Goal: Transaction & Acquisition: Download file/media

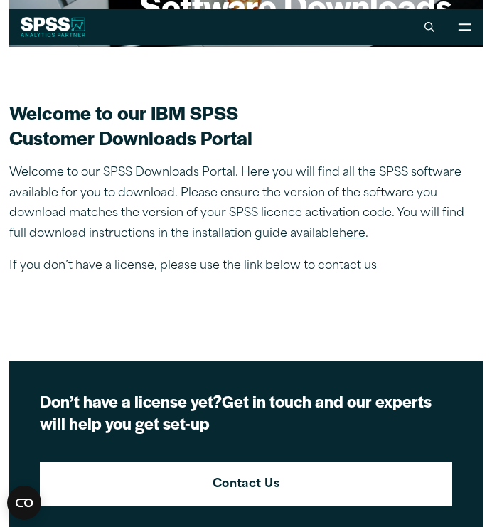
click at [339, 235] on link "here" at bounding box center [352, 233] width 26 height 11
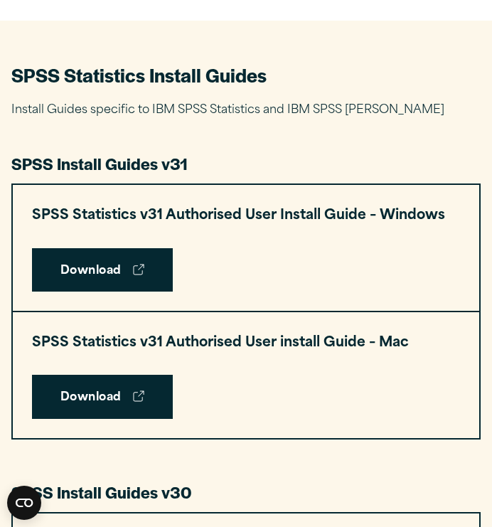
scroll to position [589, 0]
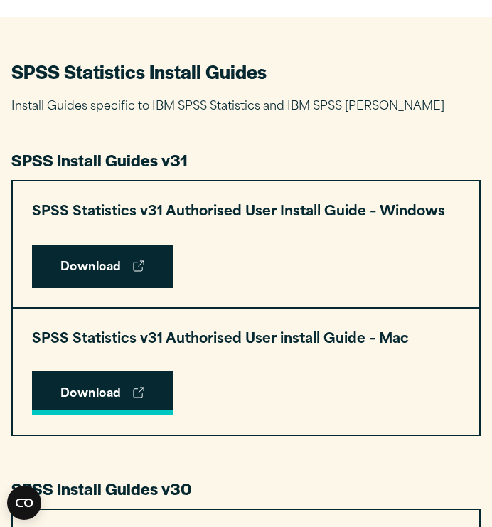
click at [108, 392] on link "Download" at bounding box center [102, 393] width 141 height 44
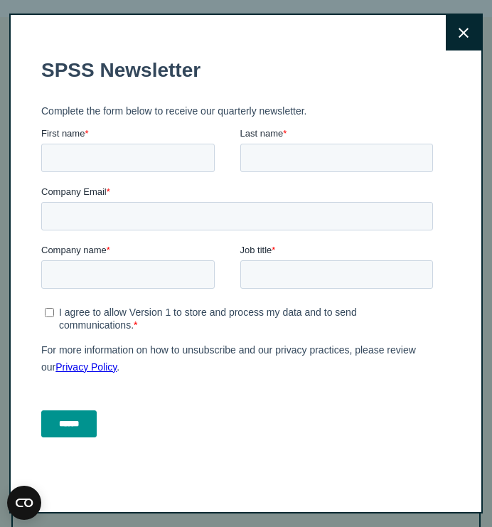
click at [459, 25] on button "Close" at bounding box center [464, 33] width 36 height 36
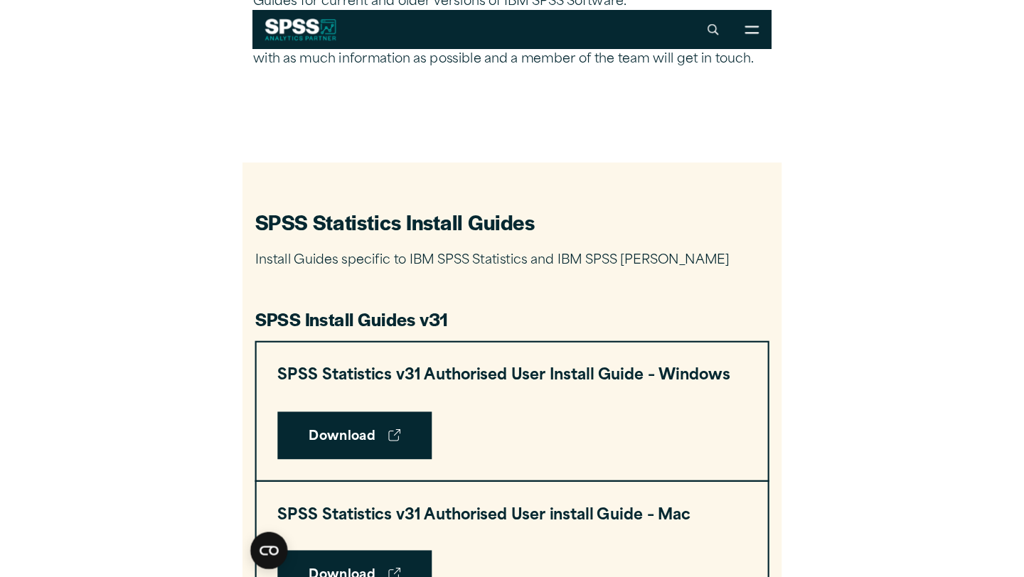
scroll to position [0, 0]
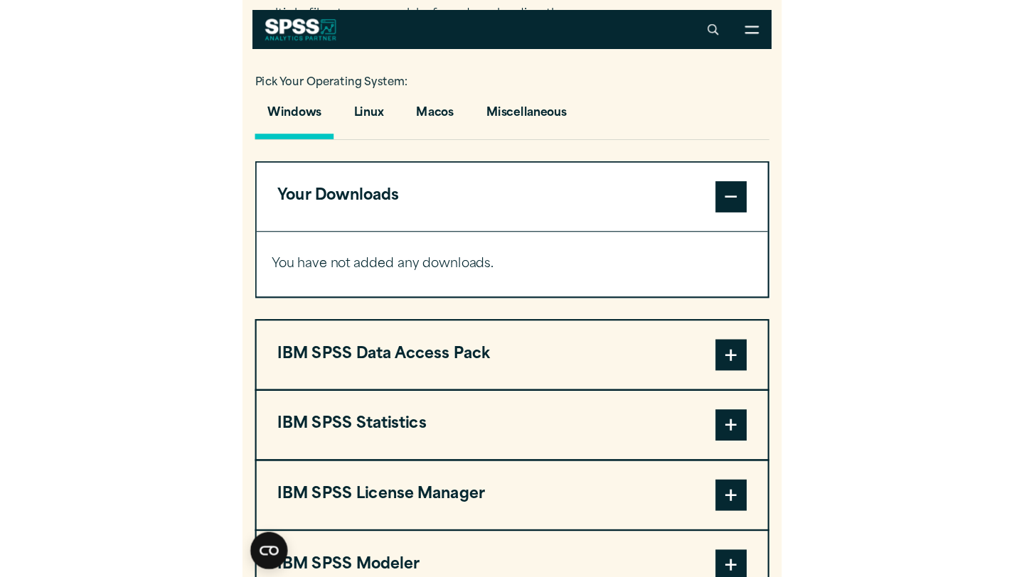
scroll to position [967, 0]
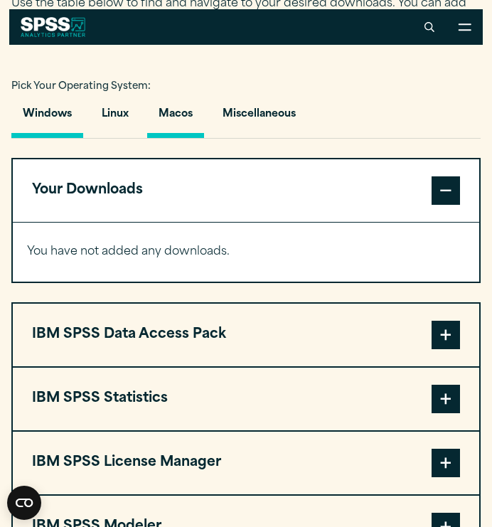
click at [183, 111] on button "Macos" at bounding box center [175, 117] width 57 height 41
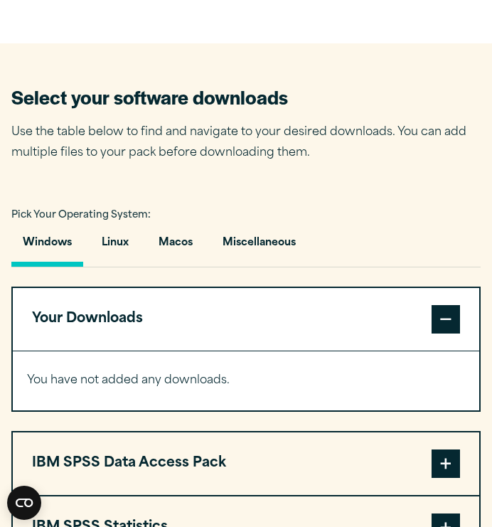
scroll to position [843, 0]
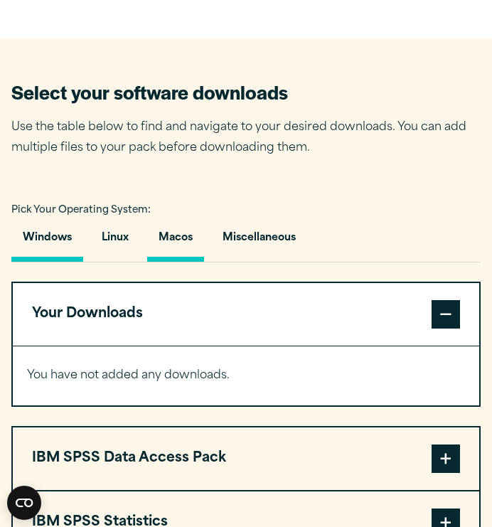
click at [193, 247] on button "Macos" at bounding box center [175, 241] width 57 height 41
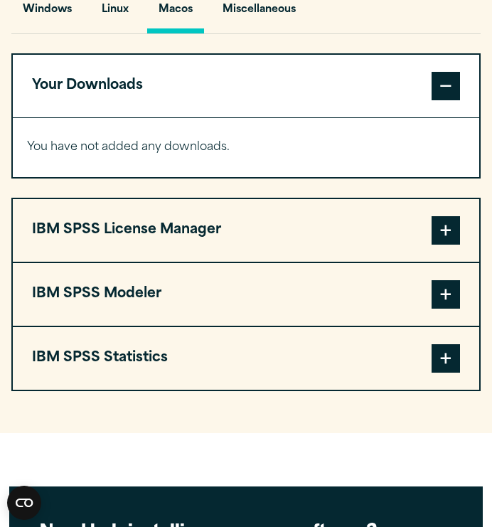
scroll to position [1079, 0]
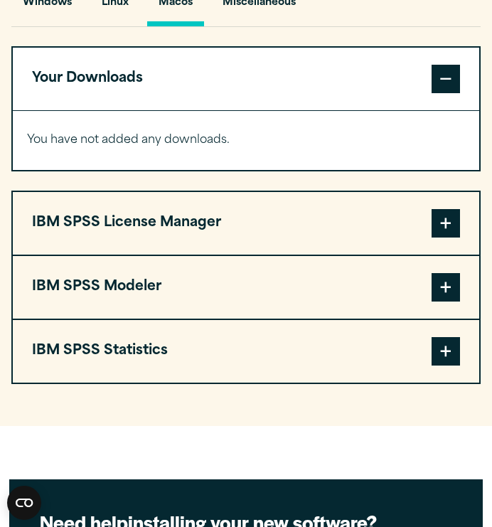
click at [161, 375] on button "IBM SPSS Statistics" at bounding box center [246, 351] width 466 height 63
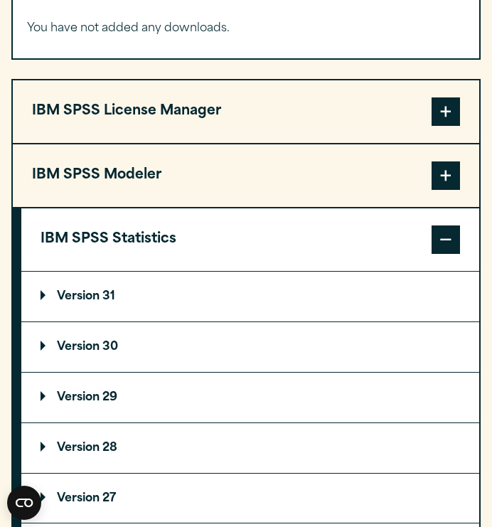
scroll to position [1216, 0]
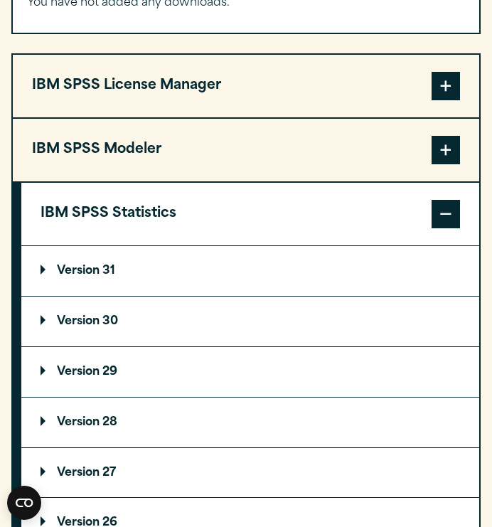
click at [85, 319] on p "Version 30" at bounding box center [80, 321] width 78 height 11
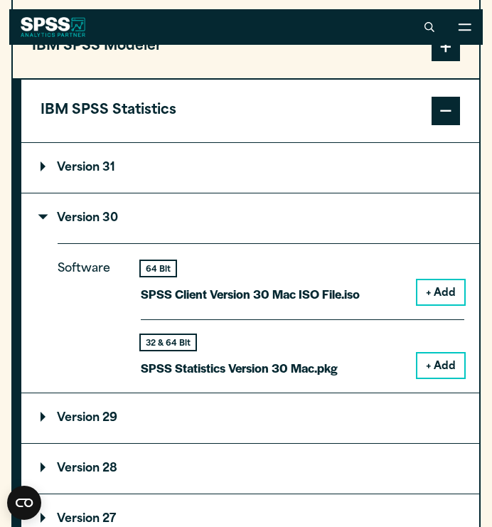
scroll to position [1335, 0]
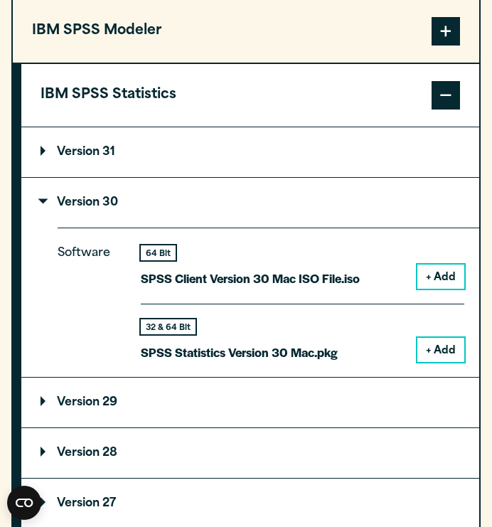
click at [420, 362] on button "+ Add" at bounding box center [440, 350] width 47 height 24
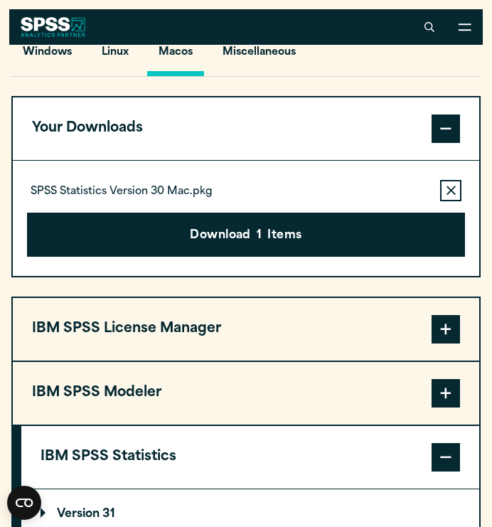
scroll to position [1013, 0]
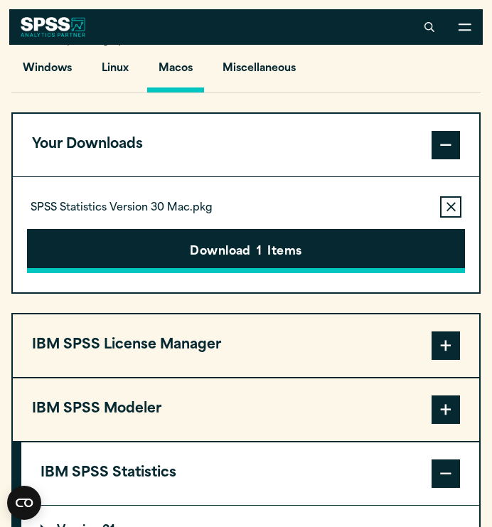
click at [250, 257] on button "Download 1 Items" at bounding box center [246, 251] width 439 height 44
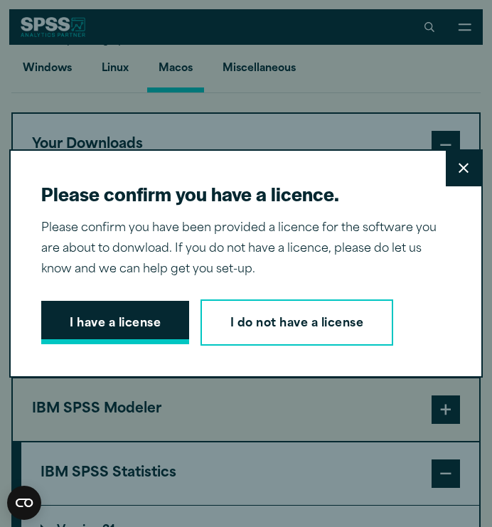
click at [119, 337] on button "I have a license" at bounding box center [115, 323] width 148 height 44
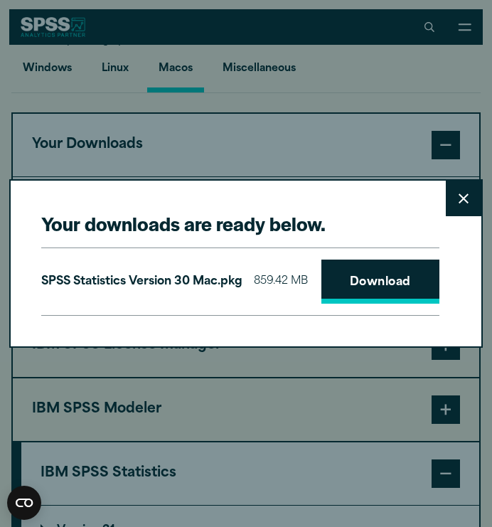
click at [321, 304] on link "Download" at bounding box center [380, 282] width 118 height 44
click at [321, 294] on link "Download" at bounding box center [380, 282] width 118 height 44
